Goal: Browse casually

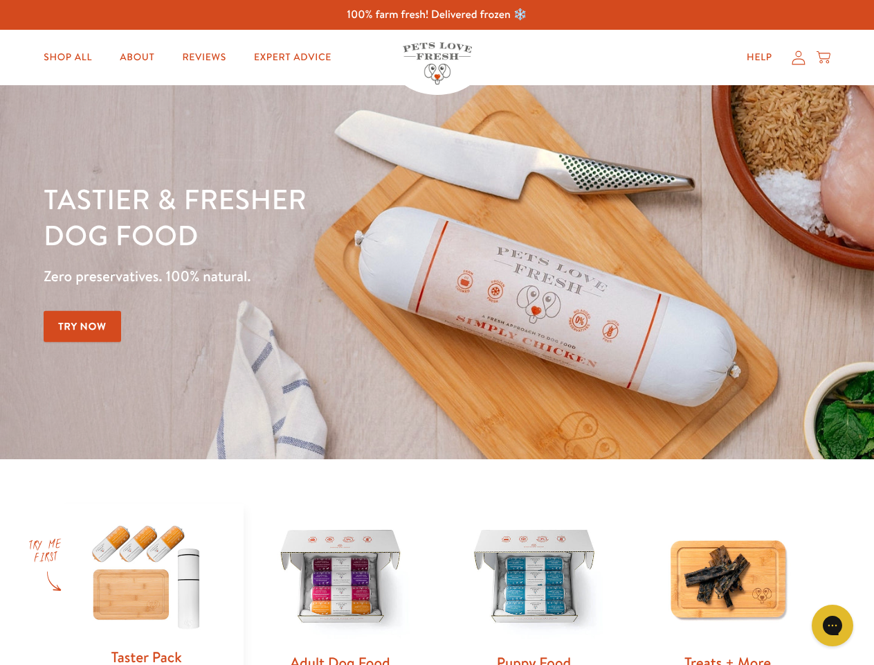
click at [437, 332] on div "Tastier & fresher dog food Zero preservatives. 100% natural. Try Now" at bounding box center [306, 272] width 525 height 183
click at [833, 625] on icon "Gorgias live chat" at bounding box center [832, 624] width 13 height 13
